Goal: Communication & Community: Answer question/provide support

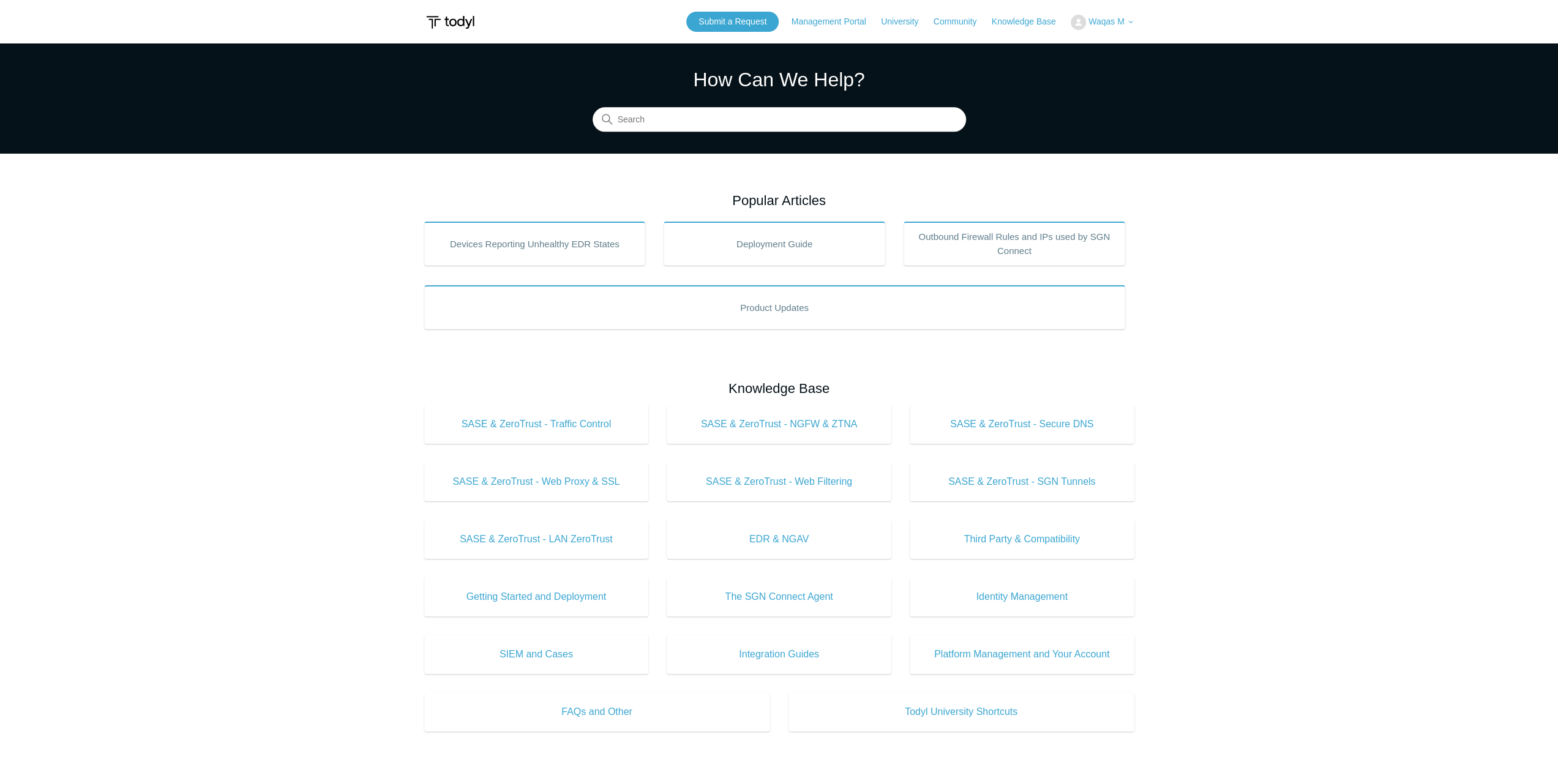
click at [1084, 15] on button "Waqas M" at bounding box center [1103, 22] width 64 height 15
click at [1096, 40] on link "My Support Requests" at bounding box center [1130, 47] width 119 height 21
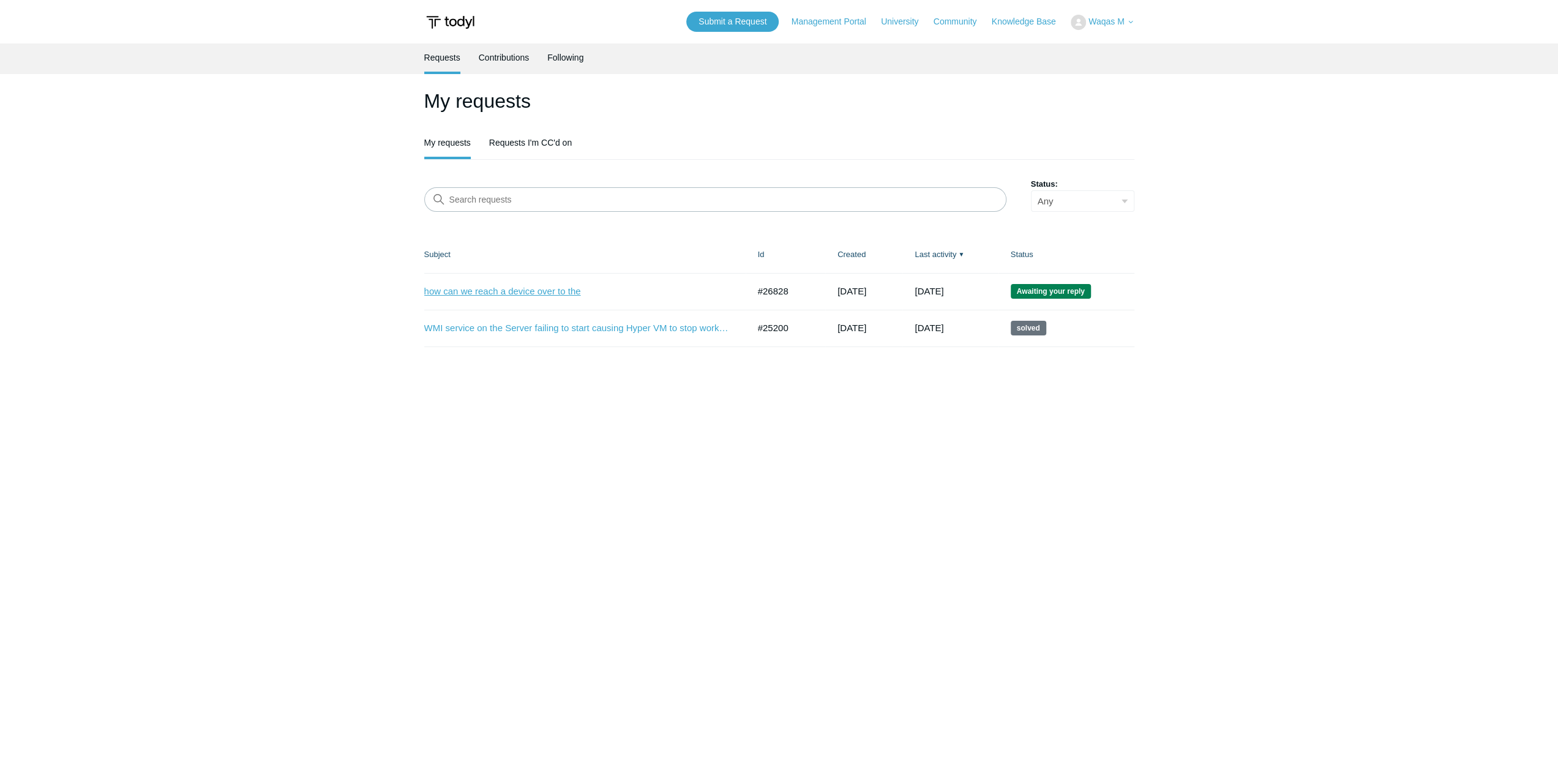
click at [562, 296] on link "how can we reach a device over to the" at bounding box center [577, 292] width 306 height 14
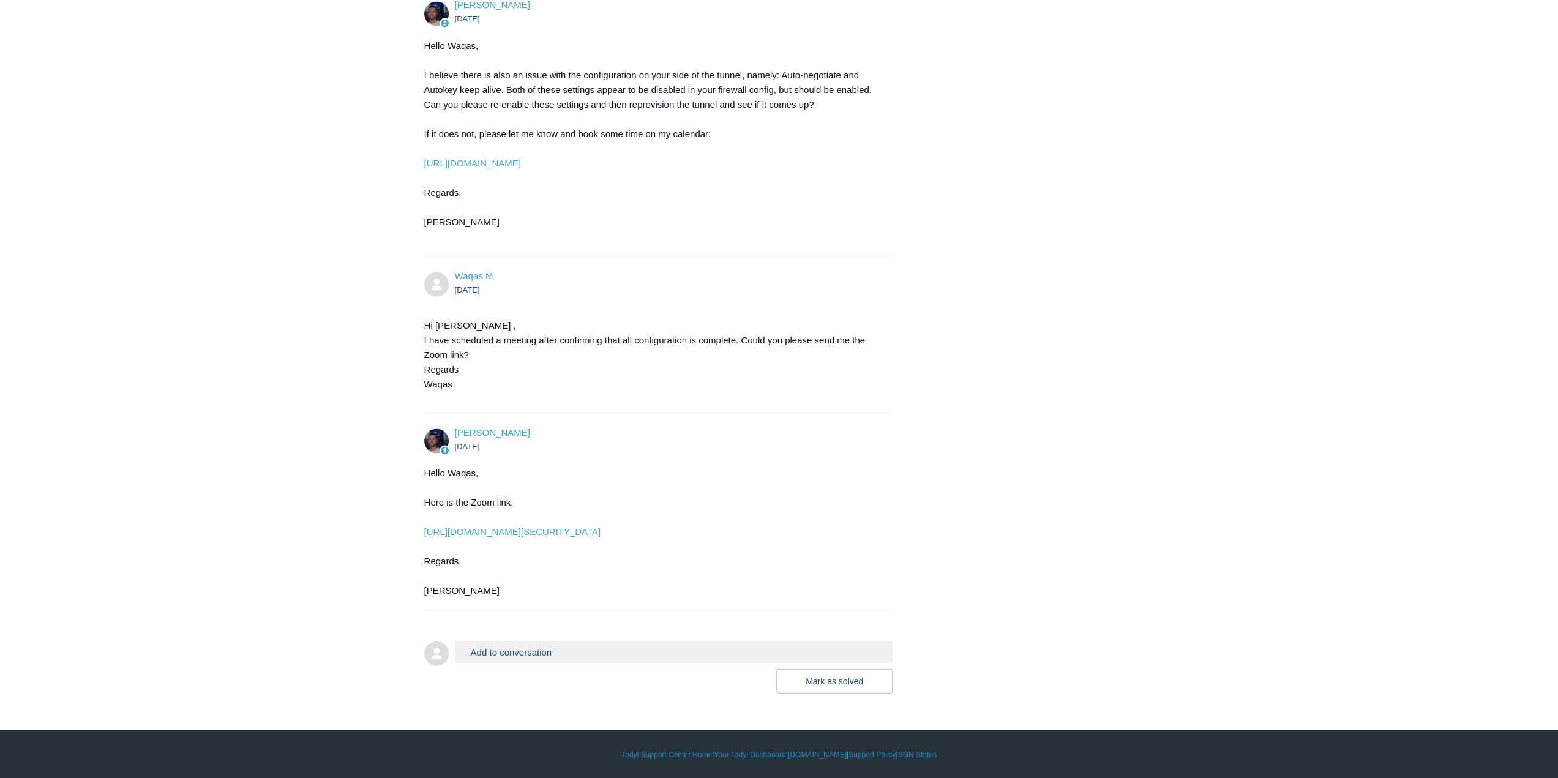
scroll to position [2349, 0]
click at [719, 647] on button "Add to conversation" at bounding box center [674, 651] width 438 height 21
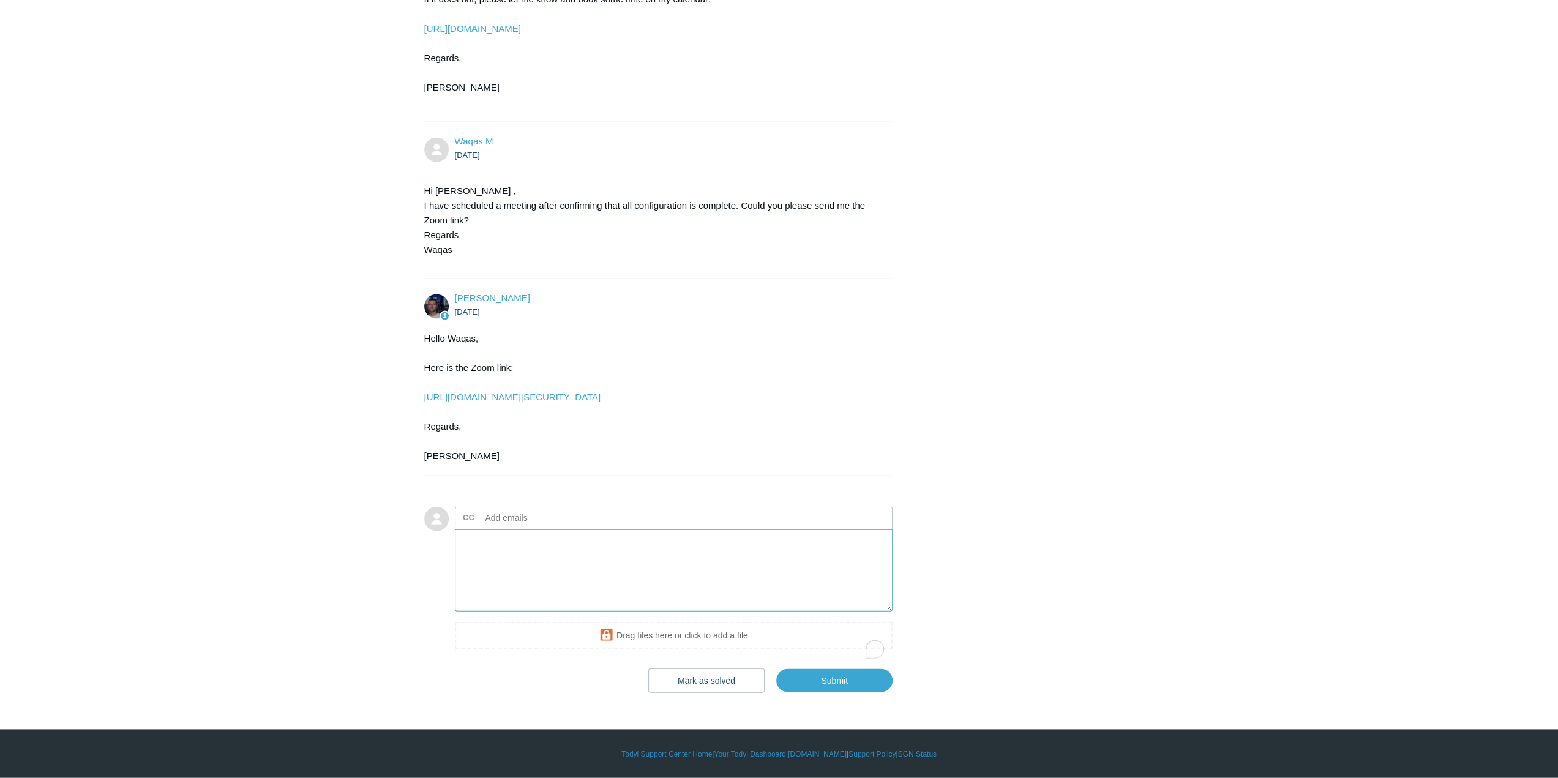
scroll to position [2483, 0]
click at [807, 549] on textarea "Hi [PERSON_NAME] , I m going to resolve this issue as I can reach out other net…" at bounding box center [674, 571] width 438 height 83
type textarea "Hi [PERSON_NAME] , I m going to resolve this issue as I can reach out other net…"
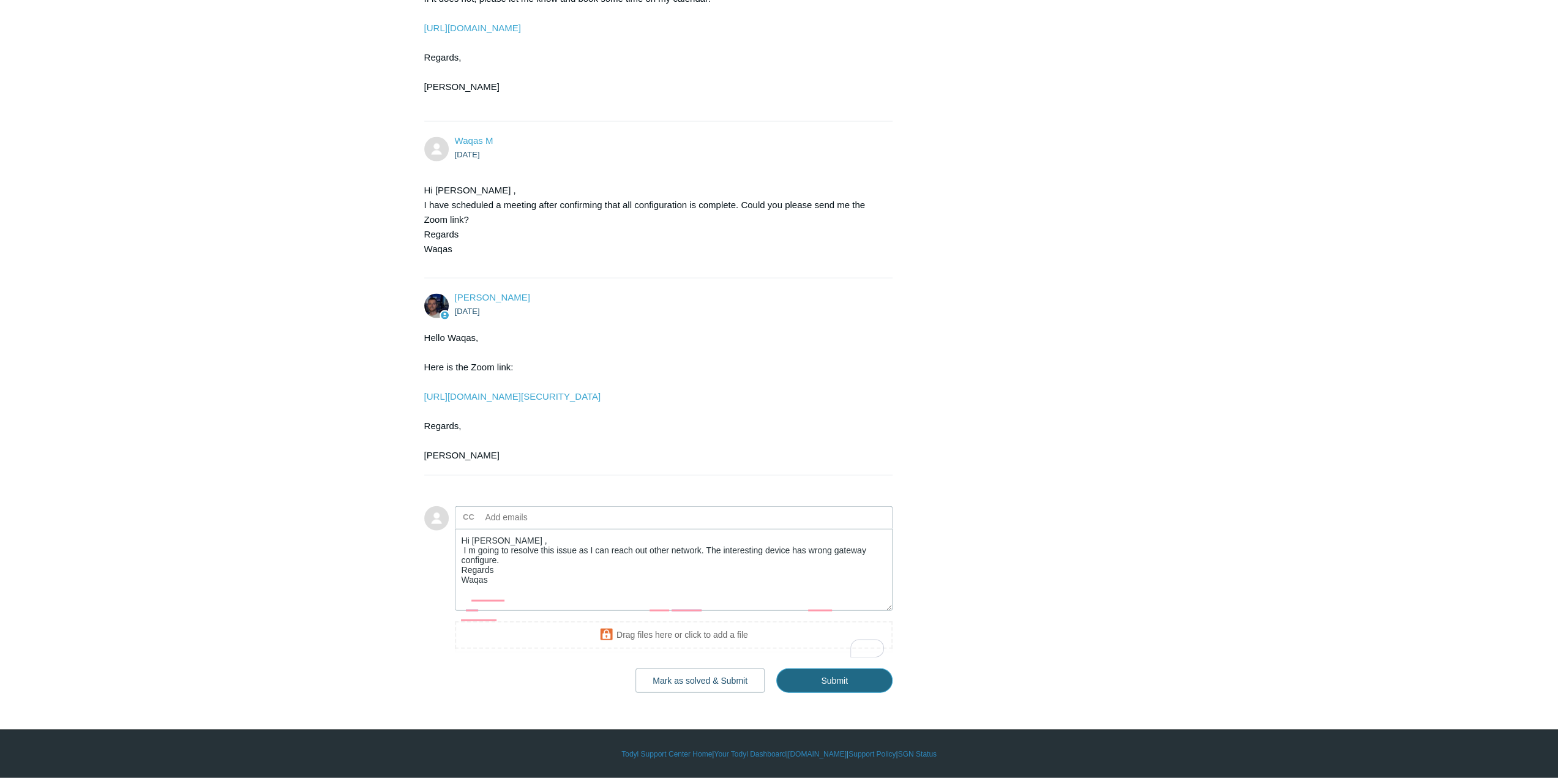
click at [837, 681] on input "Submit" at bounding box center [834, 680] width 116 height 24
click at [726, 683] on button "Mark as solved & Submit" at bounding box center [699, 680] width 129 height 24
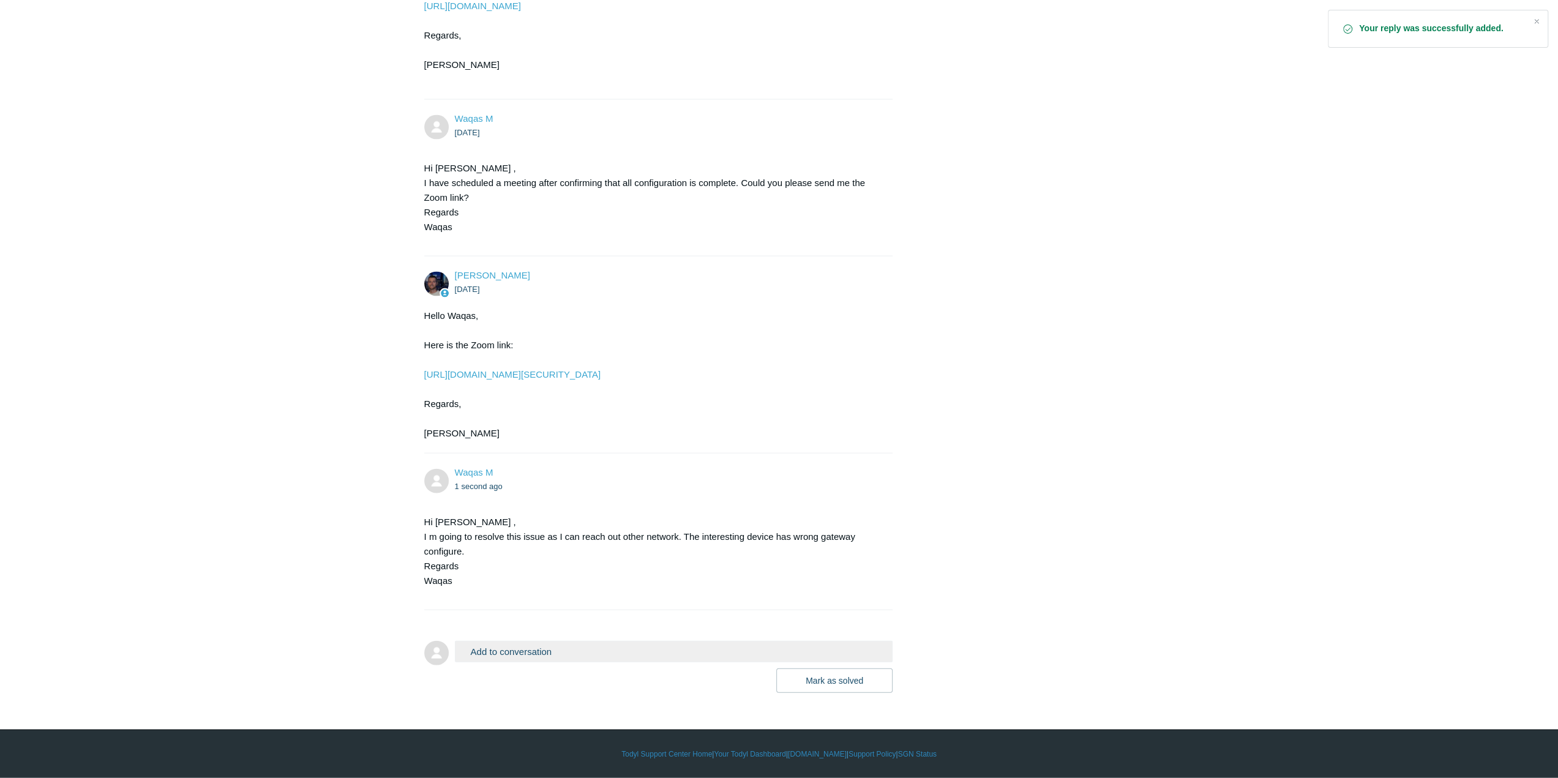
scroll to position [2505, 0]
click at [840, 684] on button "Mark as solved" at bounding box center [834, 680] width 116 height 24
